Goal: Task Accomplishment & Management: Manage account settings

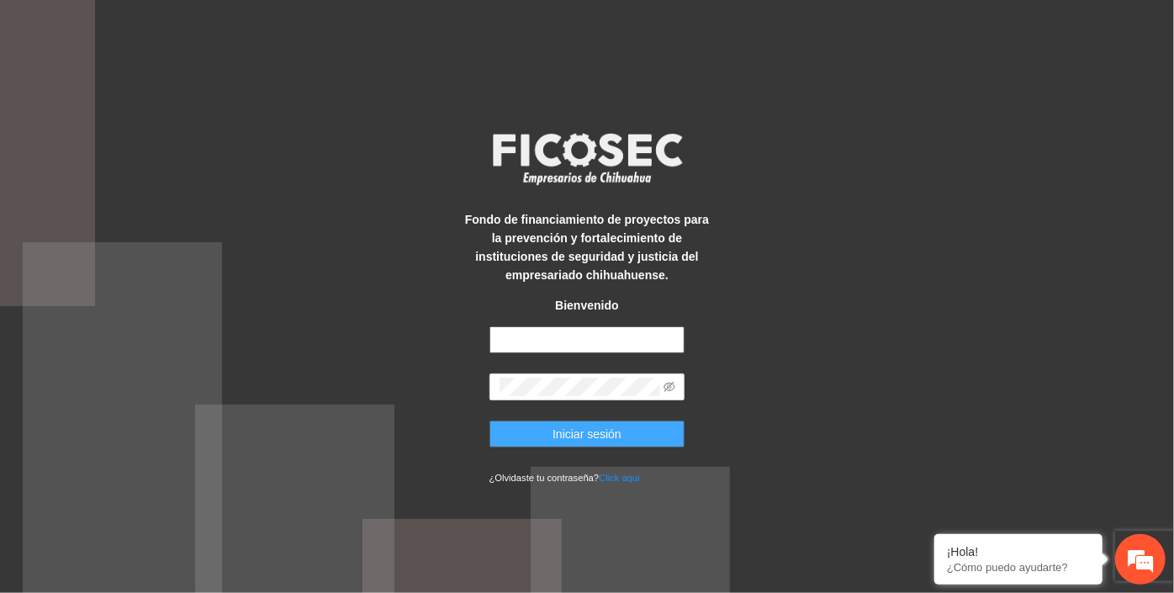
type input "**********"
click at [588, 431] on span "Iniciar sesión" at bounding box center [587, 434] width 69 height 19
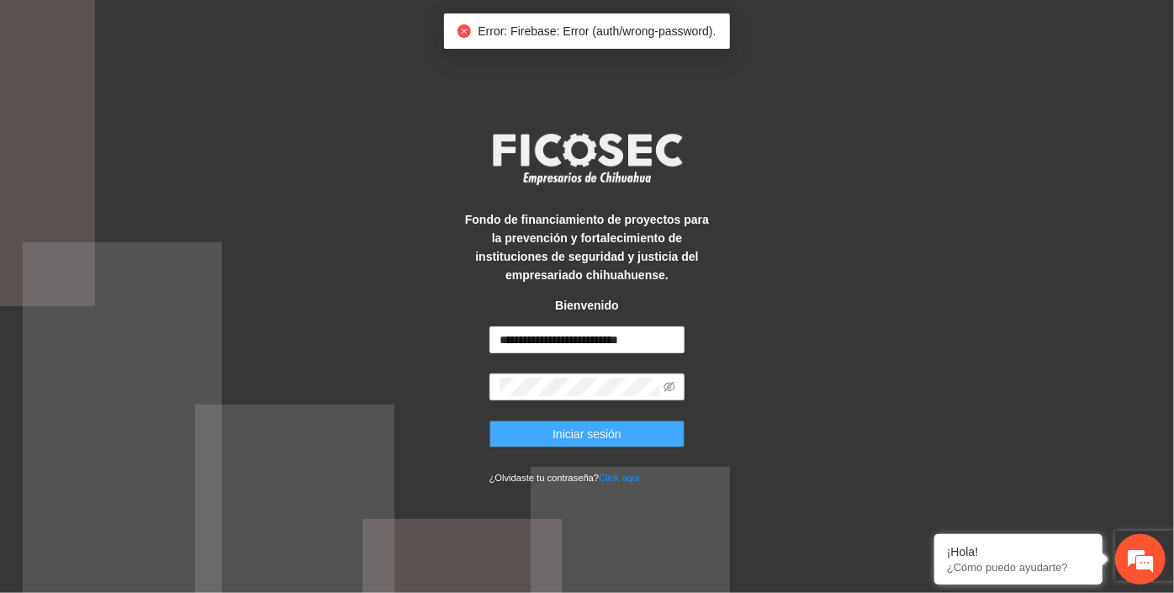
click at [588, 431] on span "Iniciar sesión" at bounding box center [587, 434] width 69 height 19
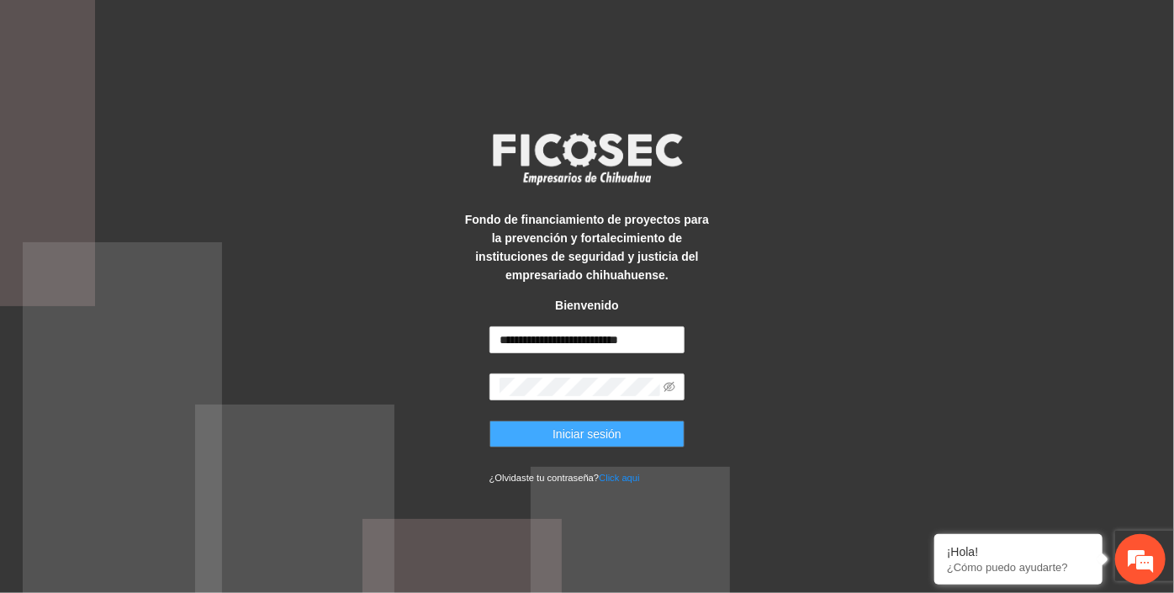
click at [588, 431] on span "Iniciar sesión" at bounding box center [587, 434] width 69 height 19
click at [617, 443] on span "Iniciar sesión" at bounding box center [587, 434] width 69 height 19
click at [612, 443] on span "Iniciar sesión" at bounding box center [587, 434] width 69 height 19
drag, startPoint x: 578, startPoint y: 448, endPoint x: 560, endPoint y: 432, distance: 23.8
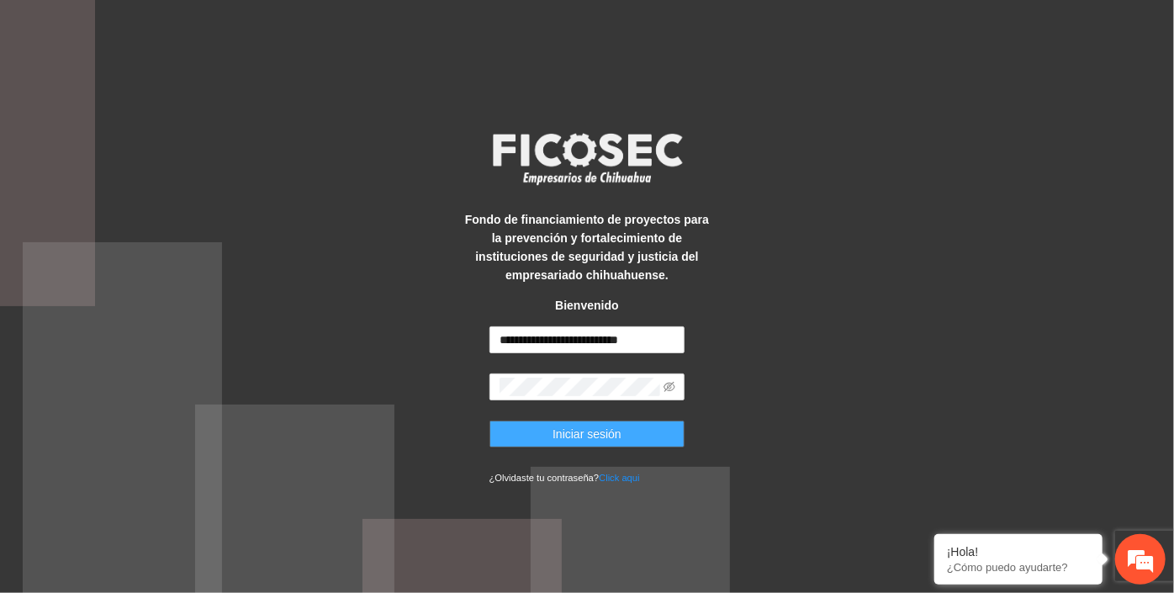
click at [560, 432] on span "Iniciar sesión" at bounding box center [587, 434] width 69 height 19
